Goal: Task Accomplishment & Management: Use online tool/utility

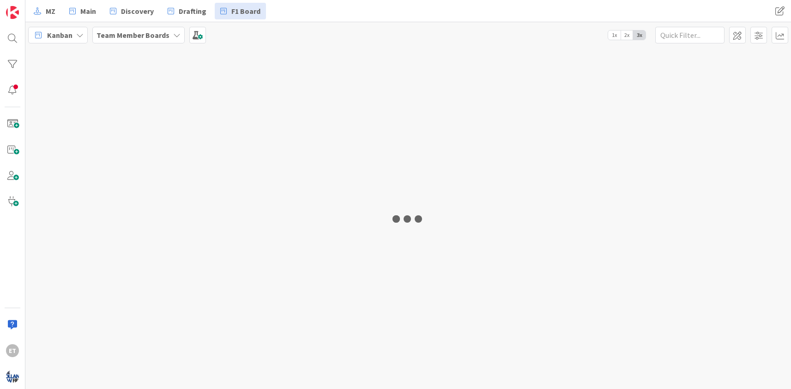
click at [89, 87] on div at bounding box center [408, 218] width 766 height 341
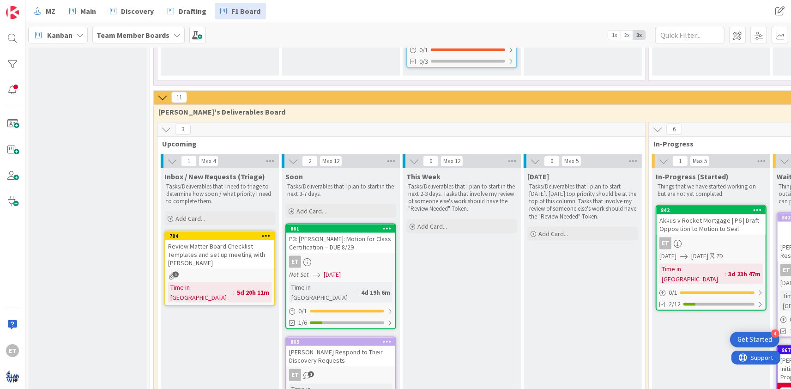
scroll to position [1230, 0]
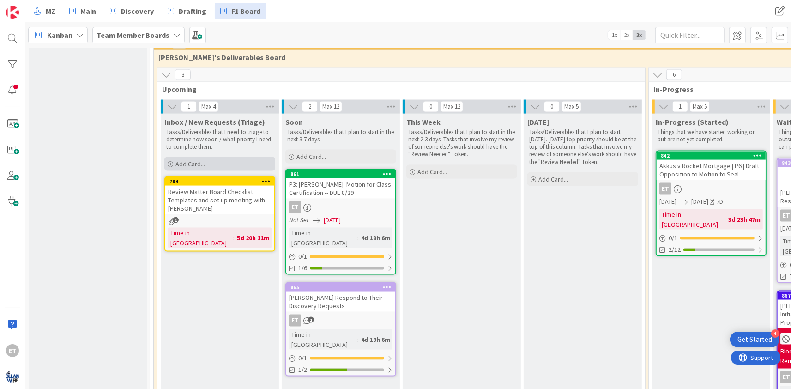
click at [175, 157] on div "Add Card..." at bounding box center [219, 164] width 111 height 14
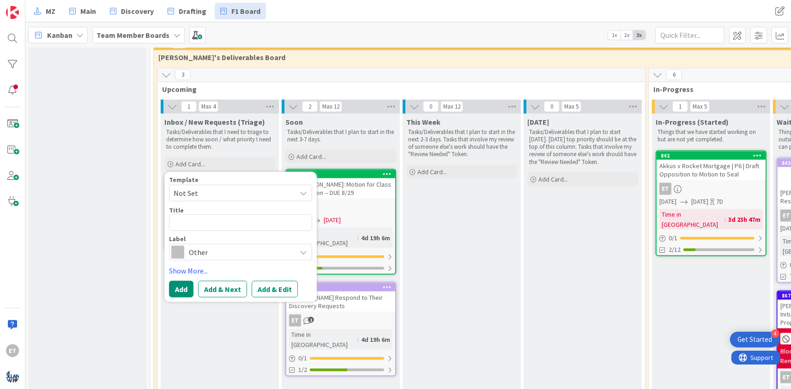
click at [252, 187] on span "Not Set" at bounding box center [232, 193] width 116 height 12
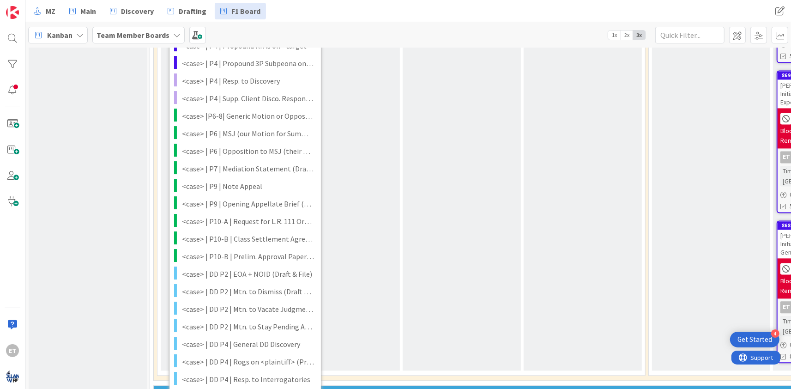
scroll to position [1733, 0]
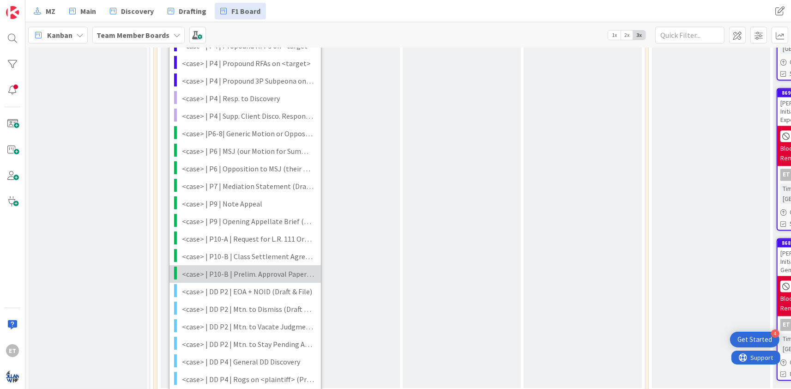
click at [242, 268] on span "<case> | P10-B | Prelim. Approval Papers (for Class Action Settlement) (Draft &…" at bounding box center [248, 274] width 132 height 12
type textarea "x"
type textarea "<case> | P10-B | Prelim. Approval Papers (for Class Action Settlement) (Draft &…"
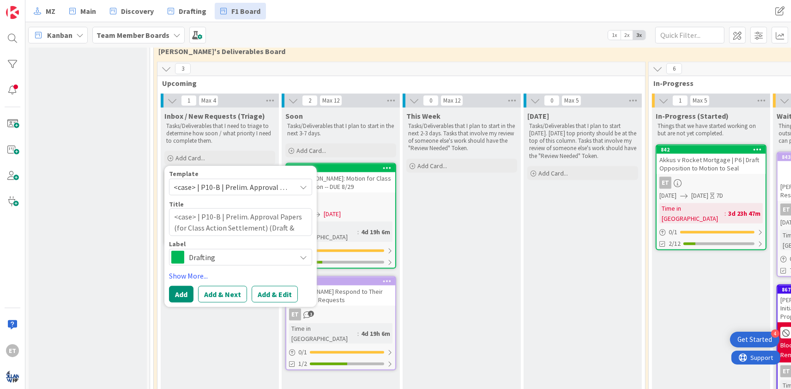
scroll to position [1230, 0]
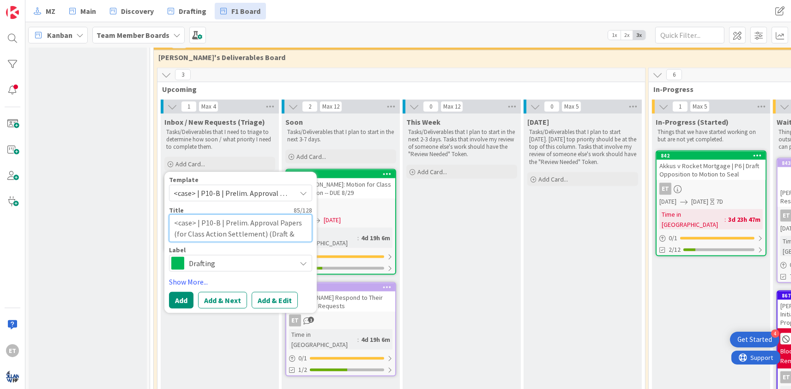
drag, startPoint x: 195, startPoint y: 173, endPoint x: 158, endPoint y: 175, distance: 36.1
click at [169, 214] on textarea "<case> | P10-B | Prelim. Approval Papers (for Class Action Settlement) (Draft &…" at bounding box center [240, 228] width 143 height 28
type textarea "x"
type textarea "P | P10-B | Prelim. Approval Papers (for Class Action Settlement) (Draft & File)"
type textarea "x"
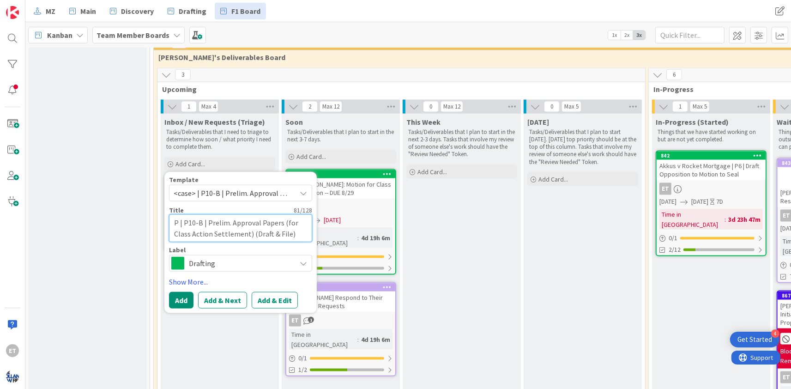
type textarea "Pr | P10-B | Prelim. Approval Papers (for Class Action Settlement) (Draft & Fil…"
type textarea "x"
type textarea "Pre | P10-B | Prelim. Approval Papers (for Class Action Settlement) (Draft & Fi…"
type textarea "x"
type textarea "Prel | P10-B | Prelim. Approval Papers (for Class Action Settlement) (Draft & F…"
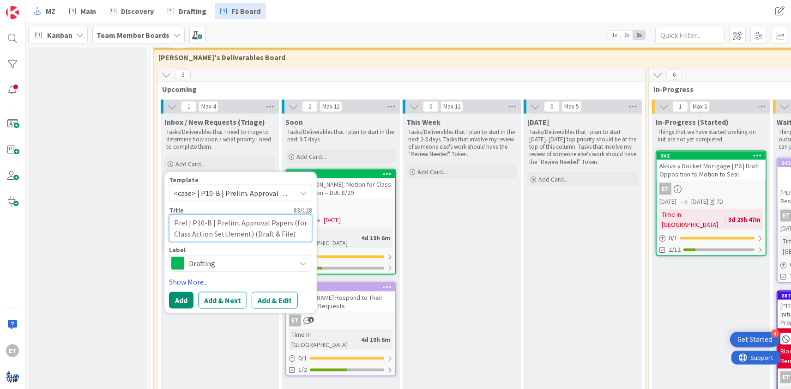
type textarea "x"
type textarea "Preli | P10-B | Prelim. Approval Papers (for Class Action Settlement) (Draft & …"
type textarea "x"
type textarea "Prelim | P10-B | Prelim. Approval Papers (for Class Action Settlement) (Draft &…"
type textarea "x"
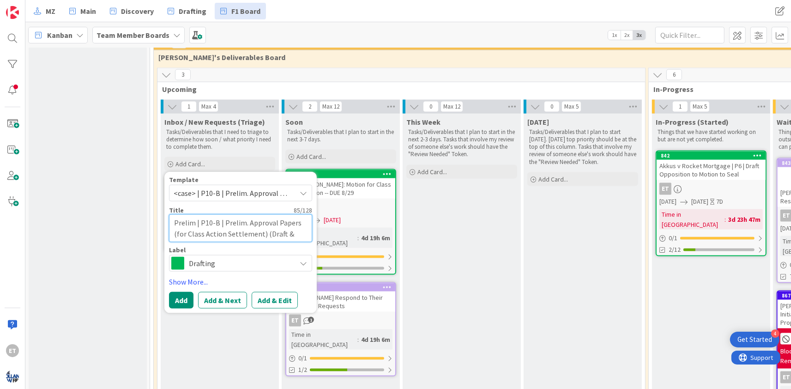
type textarea "Preli | P10-B | Prelim. Approval Papers (for Class Action Settlement) (Draft & …"
type textarea "x"
type textarea "Prel | P10-B | Prelim. Approval Papers (for Class Action Settlement) (Draft & F…"
type textarea "x"
type textarea "Pre | P10-B | Prelim. Approval Papers (for Class Action Settlement) (Draft & Fi…"
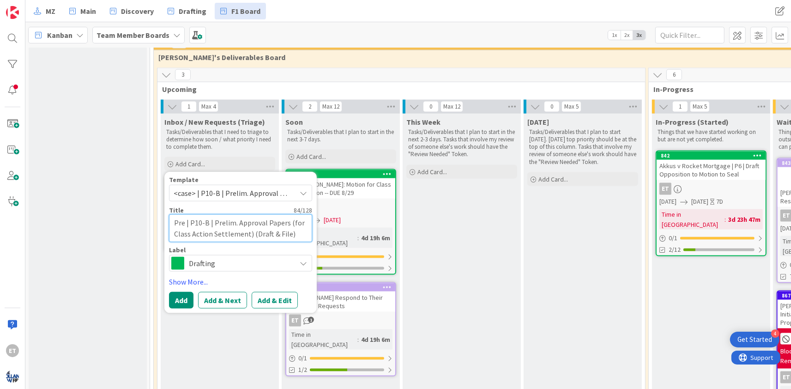
type textarea "x"
type textarea "Pr | P10-B | Prelim. Approval Papers (for Class Action Settlement) (Draft & Fil…"
type textarea "x"
type textarea "| P10-B | Prelim. Approval Papers (for Class Action Settlement) (Draft & File)"
type textarea "x"
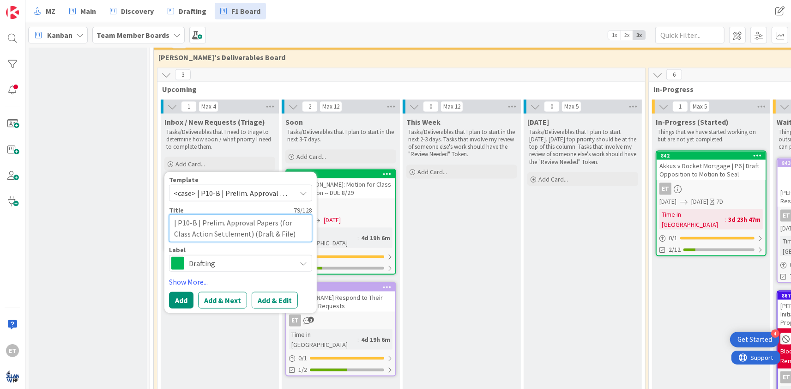
type textarea "N | P10-B | Prelim. Approval Papers (for Class Action Settlement) (Draft & File)"
type textarea "x"
type textarea "Ni | P10-B | Prelim. Approval Papers (for Class Action Settlement) (Draft & Fil…"
type textarea "x"
type textarea "Nix | P10-B | Prelim. Approval Papers (for Class Action Settlement) (Draft & Fi…"
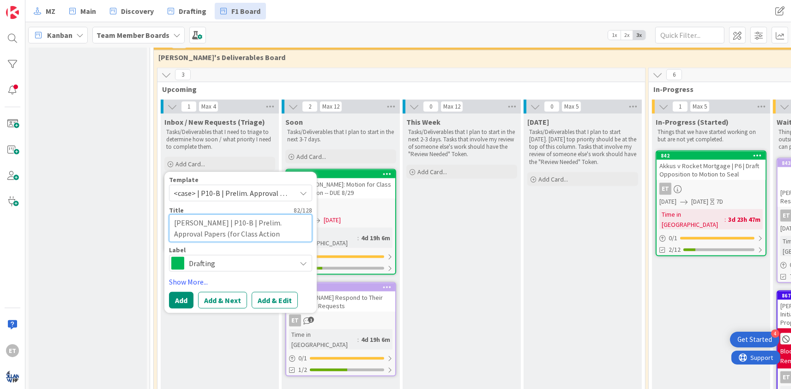
type textarea "x"
type textarea "Nixo | P10-B | Prelim. Approval Papers (for Class Action Settlement) (Draft & F…"
type textarea "x"
type textarea "Nixon | P10-B | Prelim. Approval Papers (for Class Action Settlement) (Draft & …"
type textarea "x"
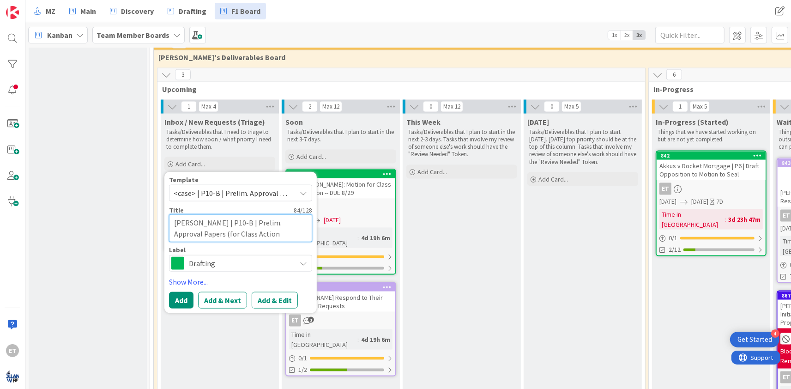
type textarea "Nixon | P10-B | Prelim. Approval Papers (for Class Action Settlement) (Draft & …"
type textarea "x"
type textarea "Nixon v | P10-B | Prelim. Approval Papers (for Class Action Settlement) (Draft …"
type textarea "x"
type textarea "Nixon v | P10-B | Prelim. Approval Papers (for Class Action Settlement) (Draft …"
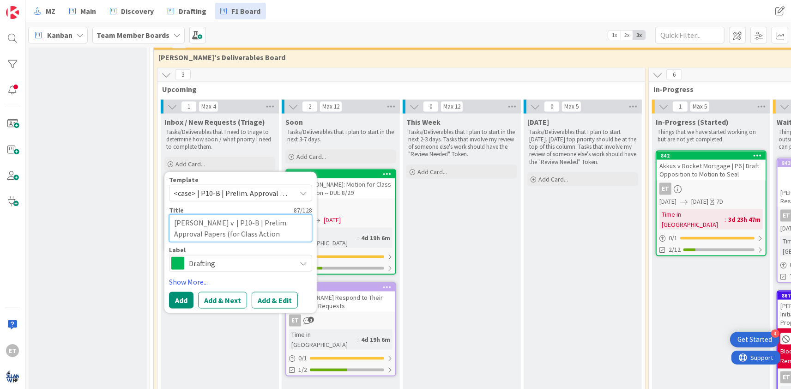
type textarea "x"
type textarea "Nixon v R | P10-B | Prelim. Approval Papers (for Class Action Settlement) (Draf…"
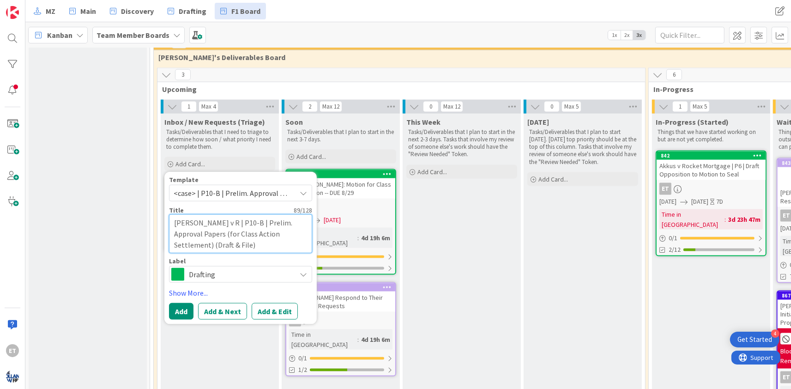
type textarea "x"
type textarea "Nixon v RP | P10-B | Prelim. Approval Papers (for Class Action Settlement) (Dra…"
type textarea "x"
type textarea "Nixon v RPM | P10-B | Prelim. Approval Papers (for Class Action Settlement) (Dr…"
click at [264, 303] on button "Add & Edit" at bounding box center [275, 311] width 46 height 17
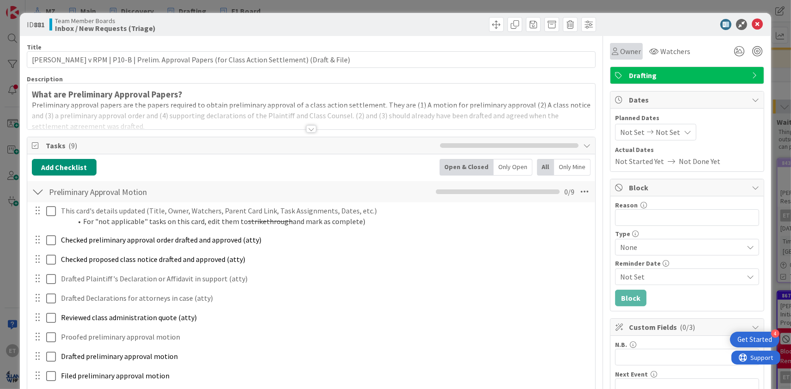
click at [626, 49] on span "Owner" at bounding box center [630, 51] width 21 height 11
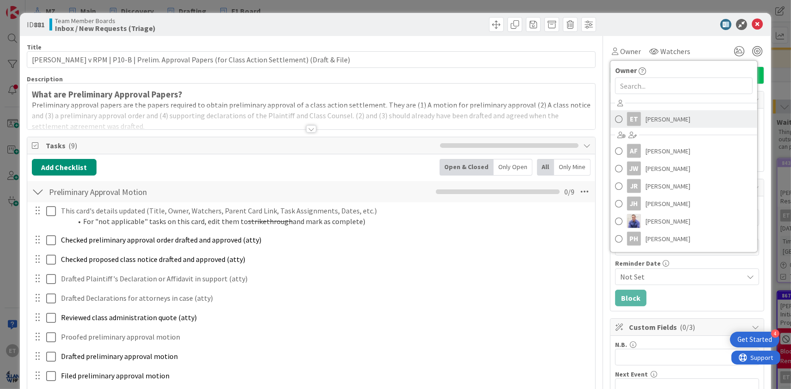
click at [652, 120] on span "Emanwel Turnbull" at bounding box center [668, 119] width 45 height 14
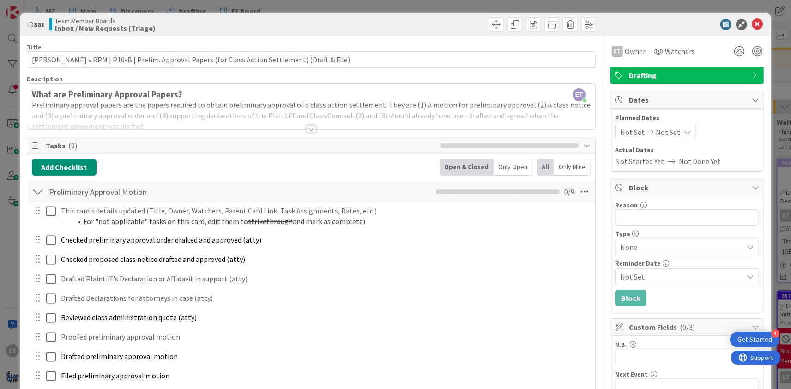
click at [198, 172] on div "Add Checklist Open & Closed Only Open All Only Mine" at bounding box center [311, 167] width 559 height 17
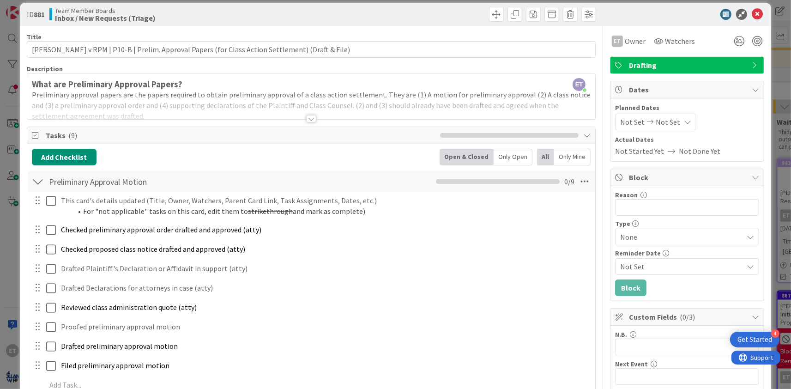
scroll to position [178, 0]
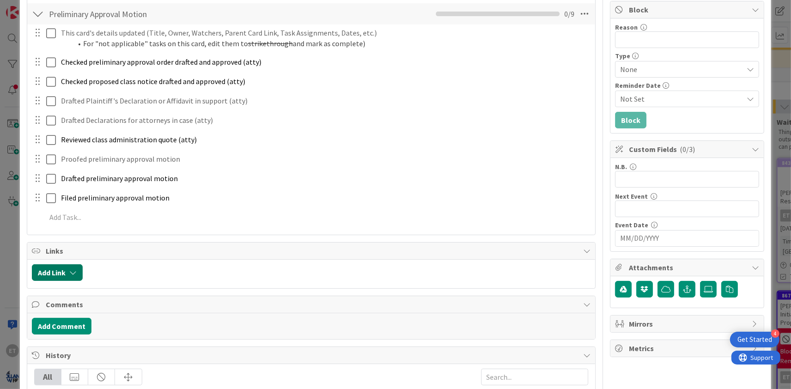
click at [72, 267] on button "Add Link" at bounding box center [57, 272] width 51 height 17
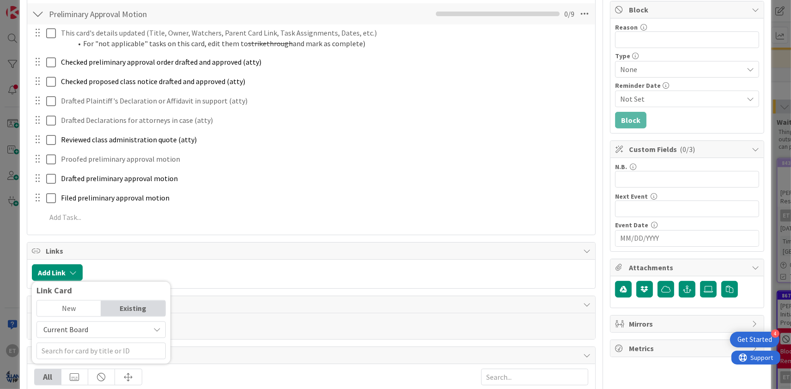
click at [104, 330] on span "Current Board" at bounding box center [93, 329] width 103 height 13
click at [88, 366] on span "All Boards" at bounding box center [106, 368] width 128 height 14
click at [88, 366] on div "All ET Emanwel Turnbull created this card from template ' | P10-B | Prelim. App…" at bounding box center [311, 395] width 568 height 62
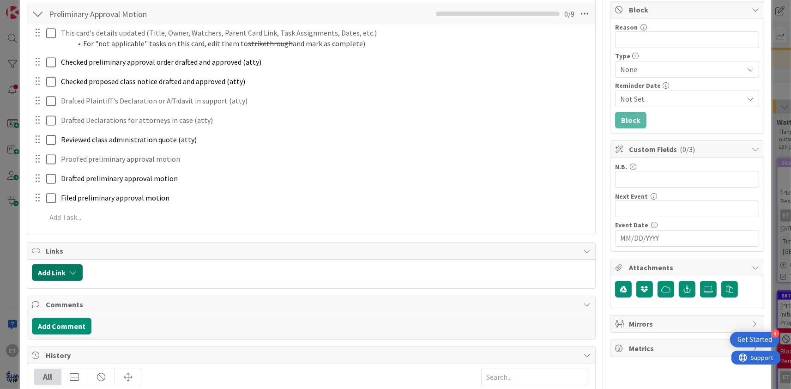
click at [65, 276] on button "Add Link" at bounding box center [57, 272] width 51 height 17
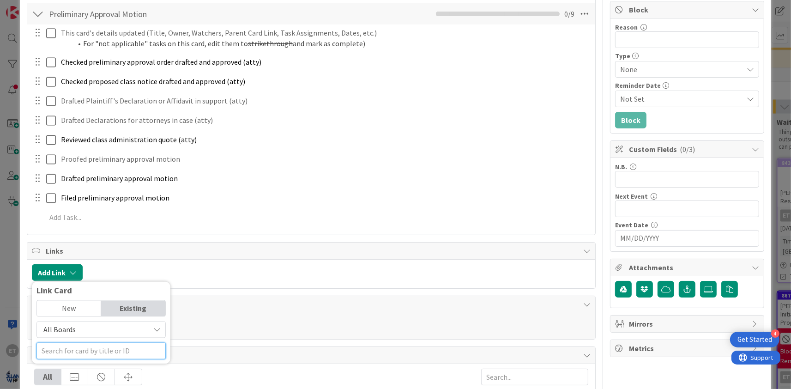
click at [89, 348] on input "text" at bounding box center [100, 351] width 129 height 17
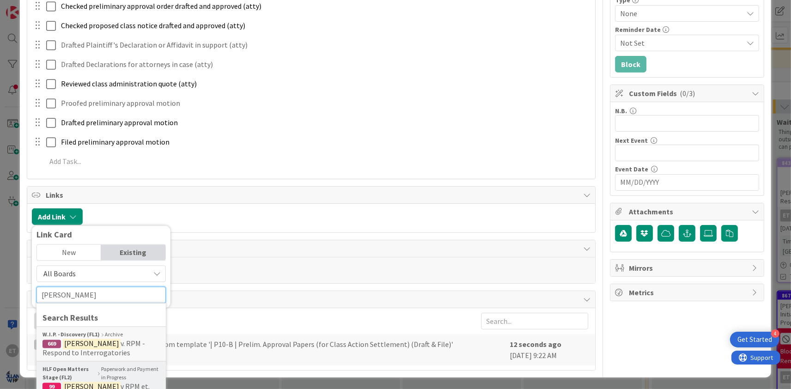
type input "Nixon"
click at [115, 370] on div "HLF Open Matters Stage (FL2) Paperwork and Payment in Progress" at bounding box center [101, 373] width 117 height 17
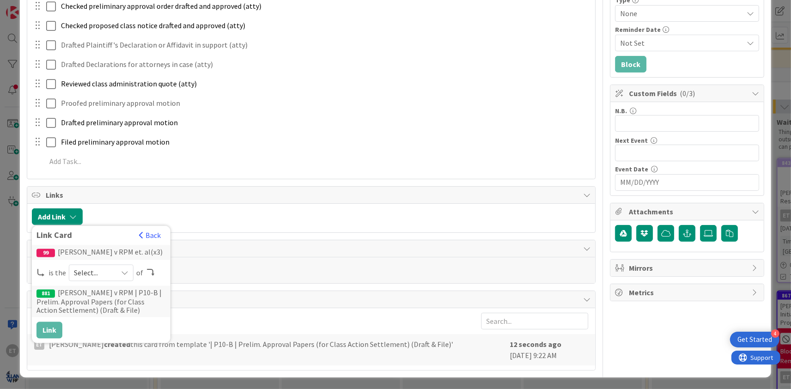
click at [97, 277] on span "Select..." at bounding box center [93, 273] width 39 height 13
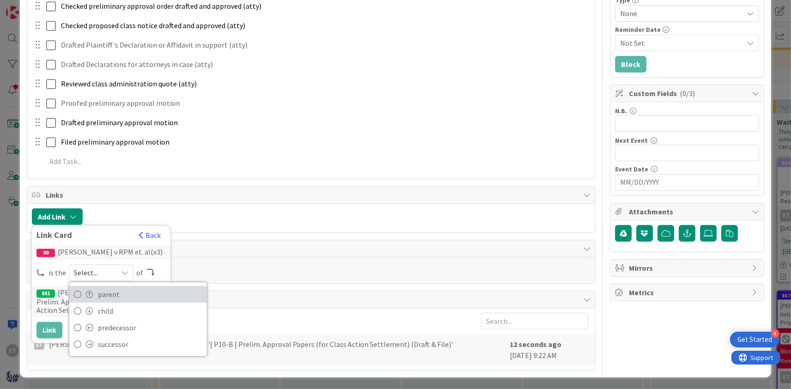
click at [100, 290] on span "parent" at bounding box center [150, 295] width 104 height 14
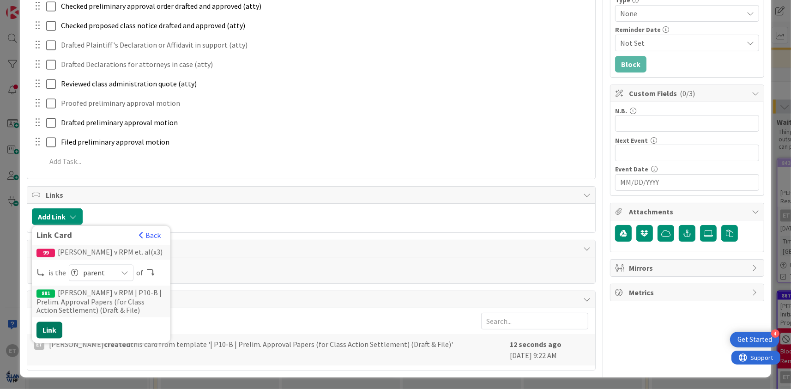
click at [54, 334] on button "Link" at bounding box center [49, 330] width 26 height 17
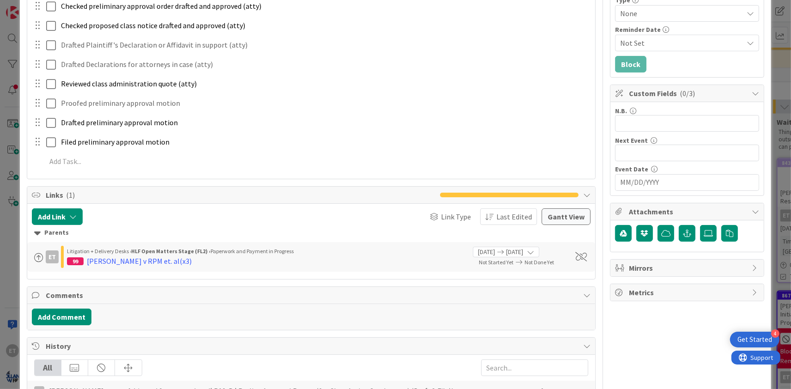
scroll to position [0, 0]
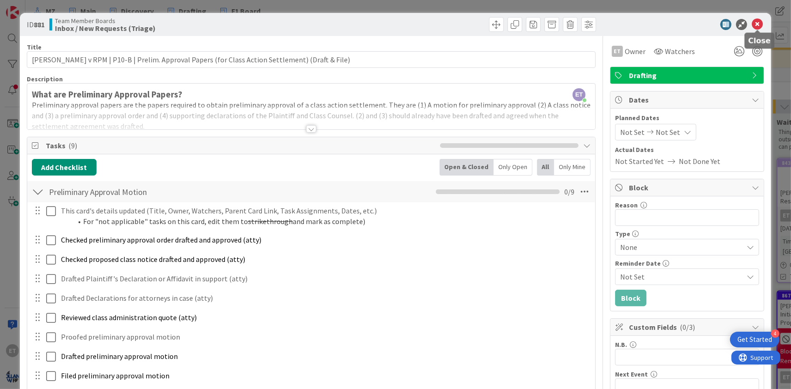
click at [756, 23] on icon at bounding box center [757, 24] width 11 height 11
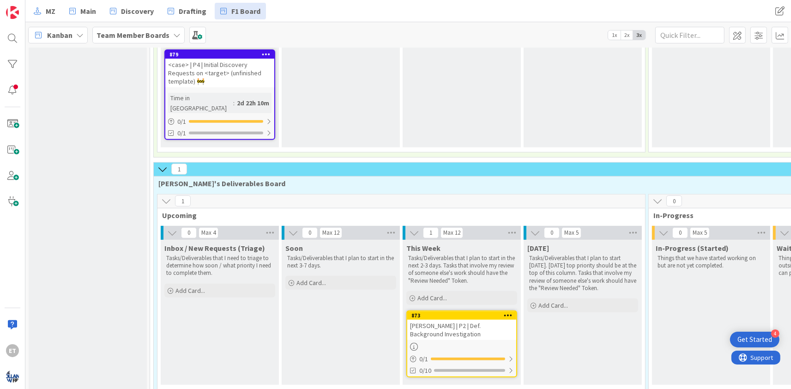
scroll to position [445, 0]
